Goal: Information Seeking & Learning: Learn about a topic

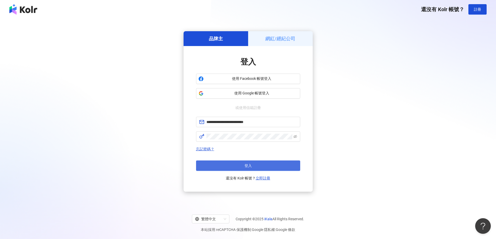
click at [236, 166] on button "登入" at bounding box center [248, 166] width 104 height 10
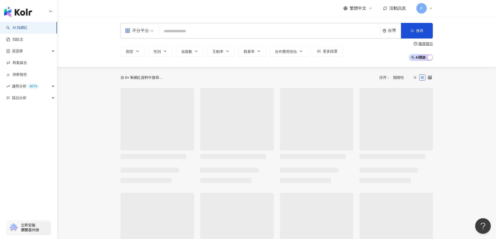
click at [184, 30] on input "search" at bounding box center [269, 31] width 217 height 10
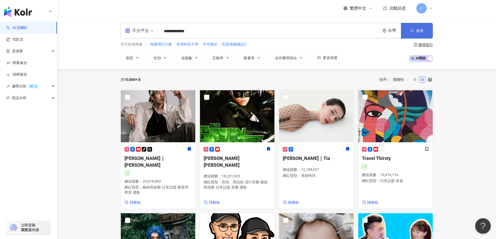
type input "**********"
click at [431, 29] on button "搜尋" at bounding box center [417, 31] width 32 height 16
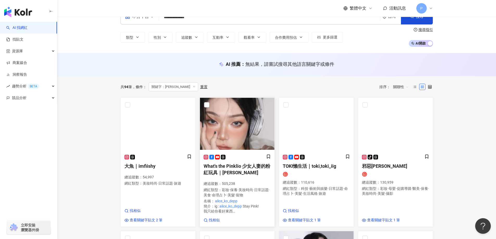
scroll to position [26, 0]
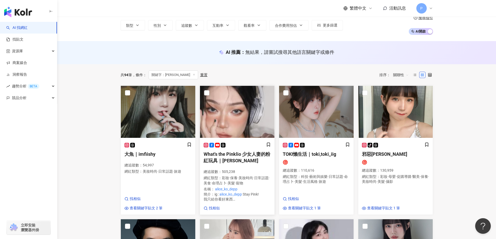
click at [236, 155] on span "What's the Pinklio 少女人妻的粉紅玩具｜[PERSON_NAME]" at bounding box center [237, 158] width 67 height 12
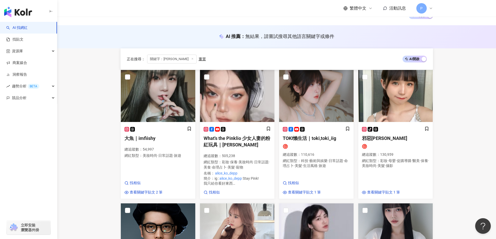
scroll to position [0, 0]
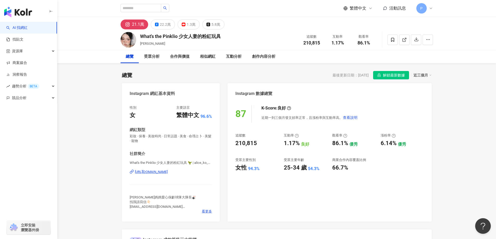
scroll to position [52, 0]
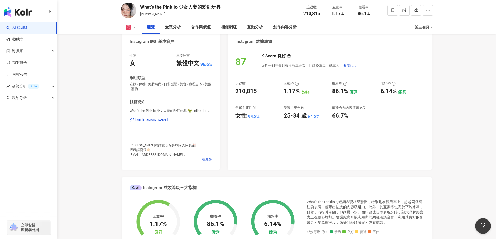
drag, startPoint x: 297, startPoint y: 92, endPoint x: 283, endPoint y: 91, distance: 13.8
click at [283, 91] on div "追蹤數 210,815 互動率 1.17% 良好 觀看率 86.1% 優秀 漲粉率 6.14% 優秀 受眾主要性別 女性 94.3% 受眾主要年齡 25-34…" at bounding box center [329, 100] width 188 height 39
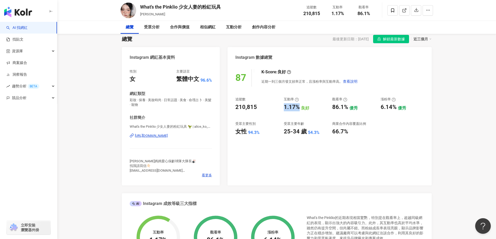
scroll to position [0, 0]
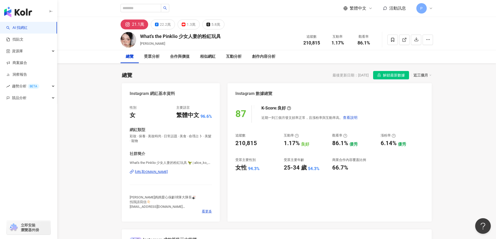
click at [290, 181] on div "87 K-Score : 良好 近期一到三個月發文頻率正常，且漲粉率與互動率高。 查看說明 追蹤數 210,815 互動率 1.17% 良好 觀看率 86.1…" at bounding box center [330, 161] width 204 height 122
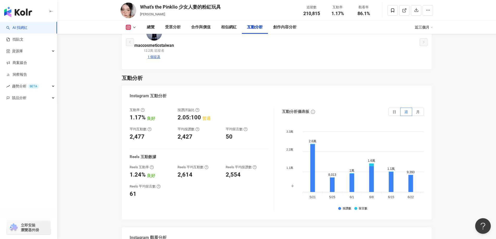
scroll to position [989, 0]
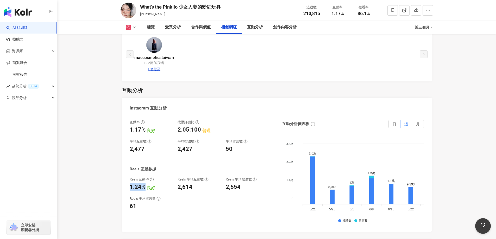
drag, startPoint x: 147, startPoint y: 183, endPoint x: 129, endPoint y: 182, distance: 17.2
click at [130, 183] on div "1.24%" at bounding box center [138, 187] width 16 height 8
copy div "1.24%"
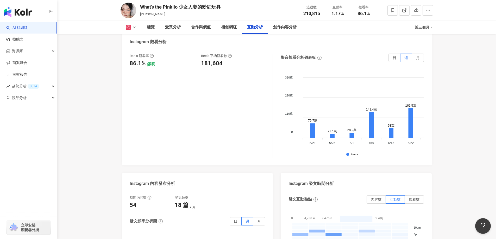
scroll to position [1094, 0]
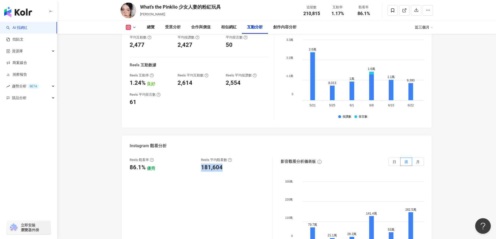
drag, startPoint x: 223, startPoint y: 162, endPoint x: 200, endPoint y: 162, distance: 23.7
click at [200, 162] on div "Reels 觀看率 86.1% 優秀 Reels 平均觀看數 181,604" at bounding box center [199, 165] width 138 height 14
copy div "181,604"
drag, startPoint x: 147, startPoint y: 164, endPoint x: 130, endPoint y: 162, distance: 17.0
click at [130, 164] on div "86.1%" at bounding box center [138, 168] width 16 height 8
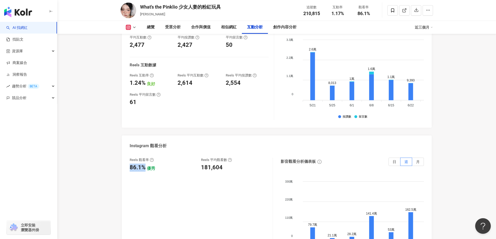
copy div "86.1%"
